Goal: Task Accomplishment & Management: Manage account settings

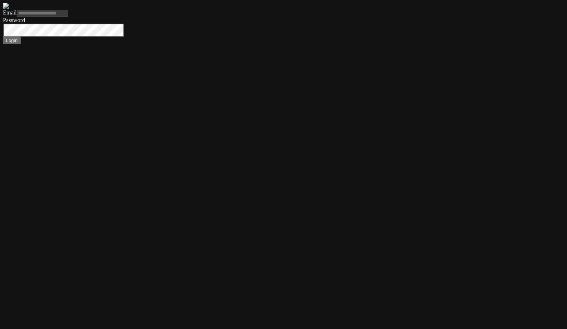
type input "**********"
click at [21, 44] on button "Login" at bounding box center [12, 41] width 18 height 8
type input "**********"
click at [21, 44] on button "Login" at bounding box center [12, 41] width 18 height 8
